Goal: Use online tool/utility: Utilize a website feature to perform a specific function

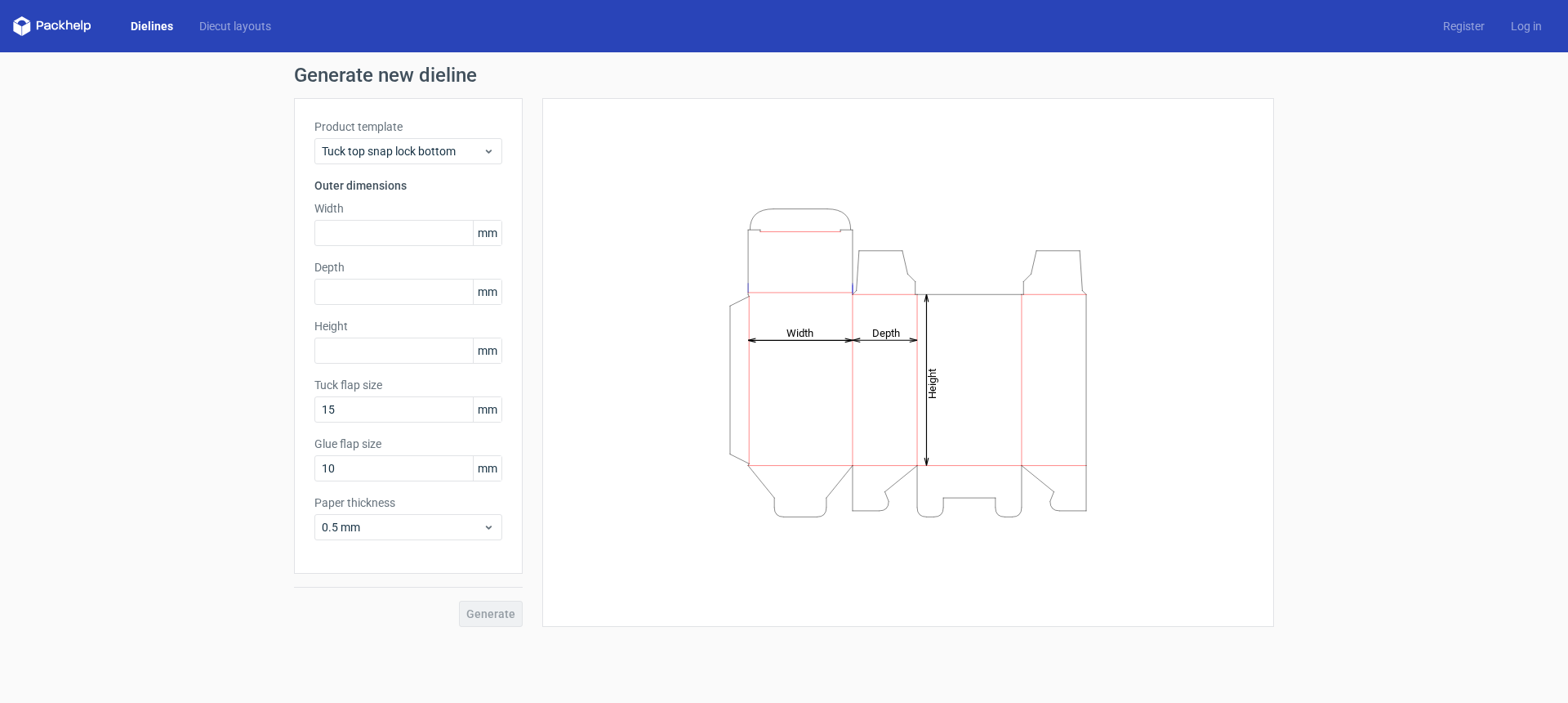
click at [491, 232] on span "mm" at bounding box center [487, 233] width 28 height 25
click at [506, 149] on div "Product template Tuck top snap lock bottom Outer dimensions Width mm Depth mm H…" at bounding box center [408, 336] width 229 height 476
click at [500, 149] on div "Tuck top snap lock bottom" at bounding box center [408, 151] width 188 height 27
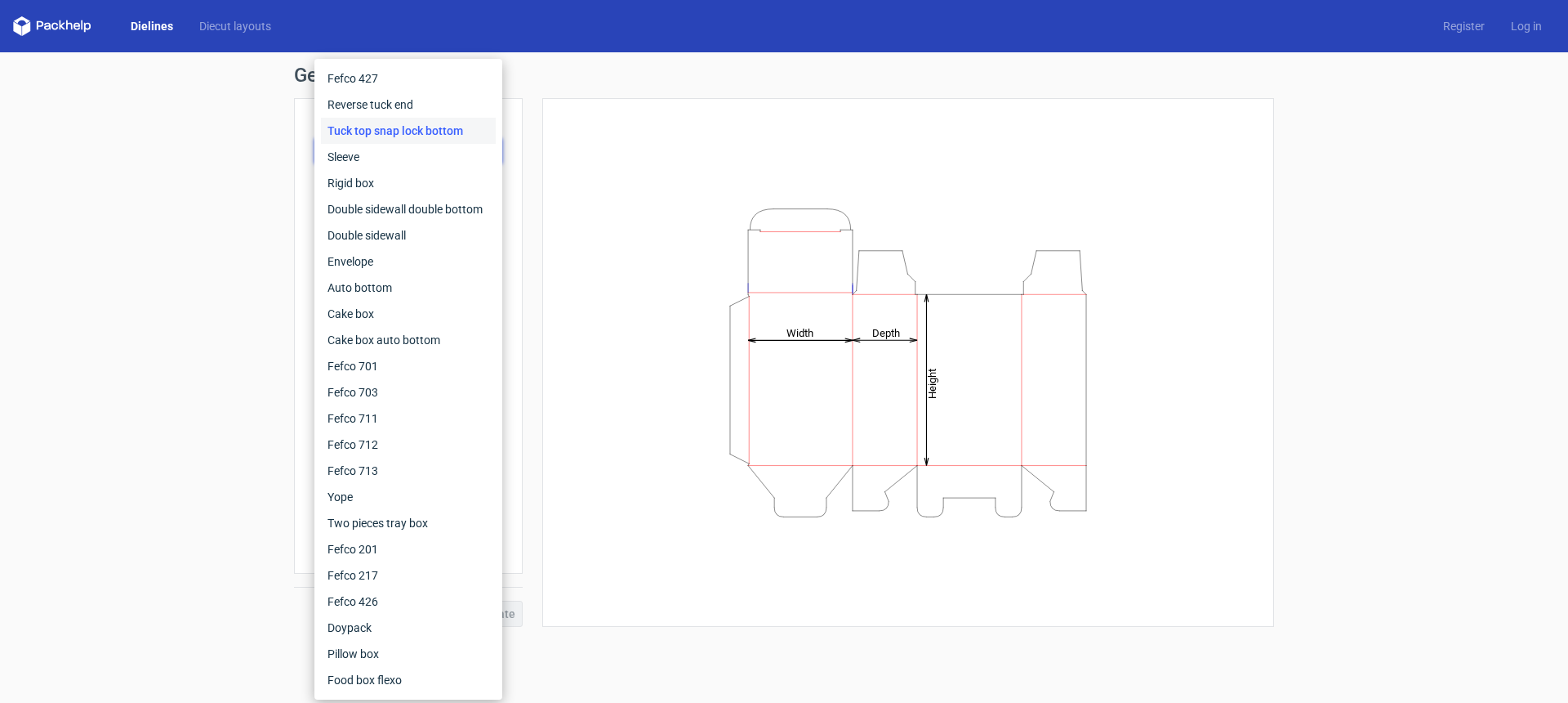
click at [567, 351] on div "Height Depth Width" at bounding box center [909, 363] width 691 height 488
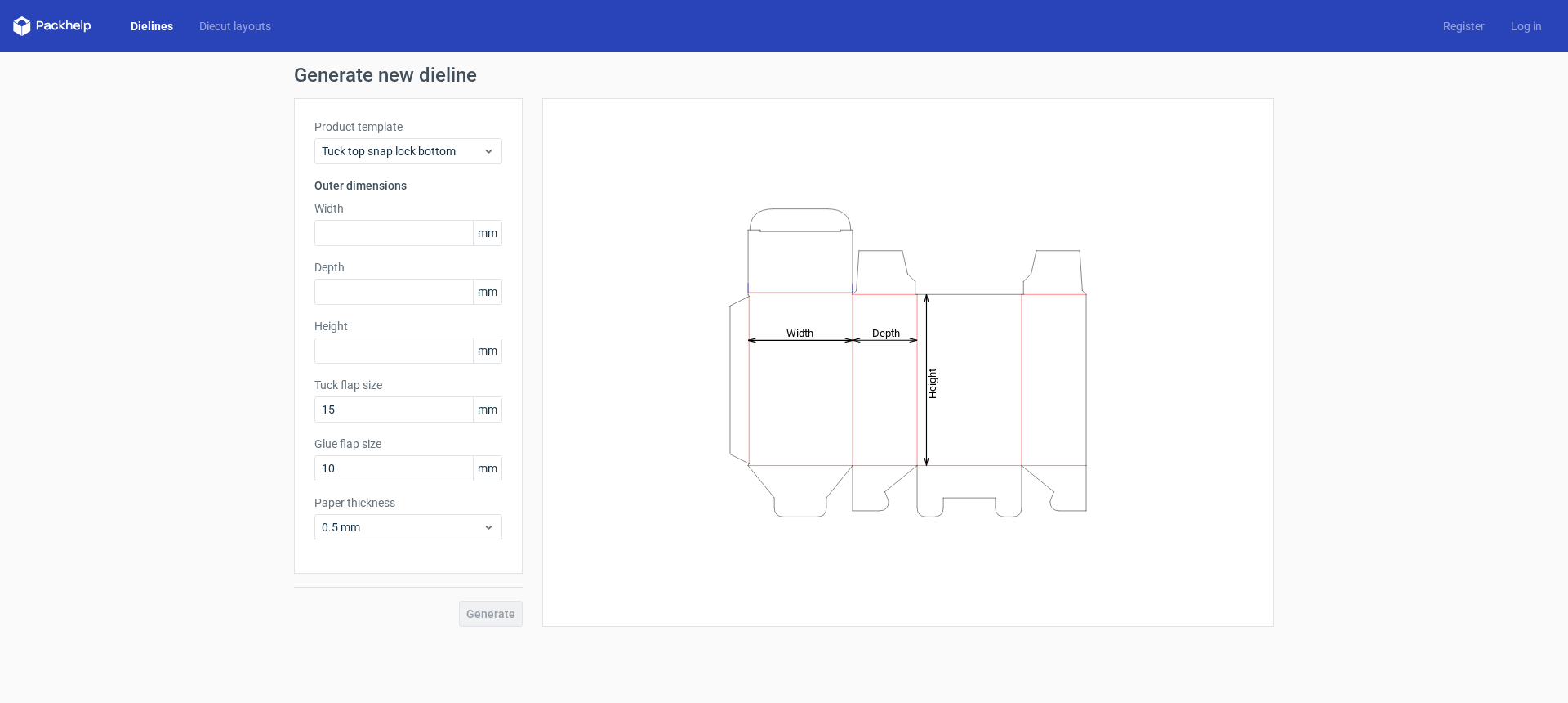
click at [378, 217] on div "Width mm" at bounding box center [408, 223] width 188 height 46
click at [361, 226] on input "text" at bounding box center [408, 233] width 188 height 27
type input "254"
type input "203"
click at [664, 380] on icon "Height Depth Width" at bounding box center [908, 363] width 490 height 327
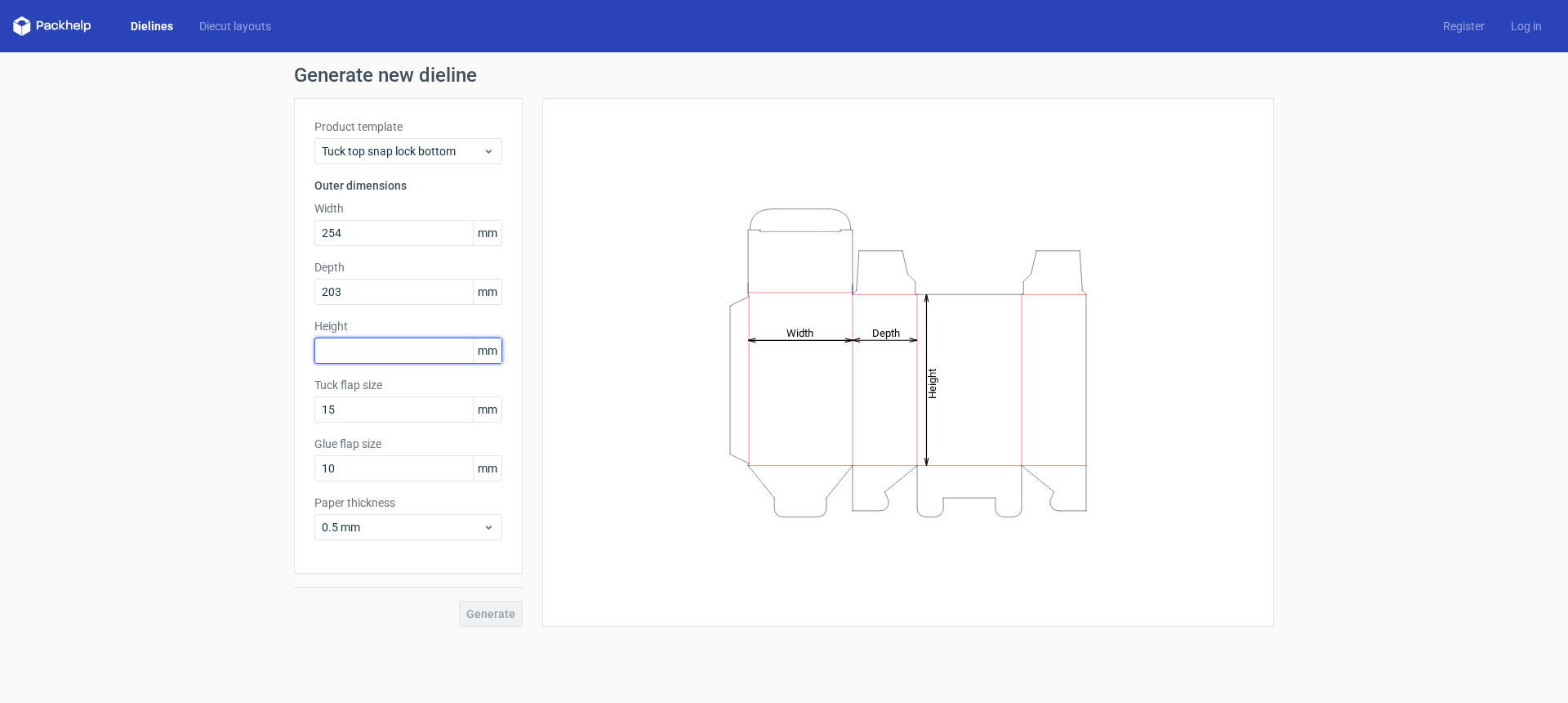
click at [355, 345] on input "text" at bounding box center [408, 351] width 188 height 27
type input "101"
click at [524, 613] on div "Height Depth Width" at bounding box center [898, 363] width 751 height 529
click at [469, 615] on span "Generate" at bounding box center [491, 614] width 49 height 11
